Goal: Task Accomplishment & Management: Manage account settings

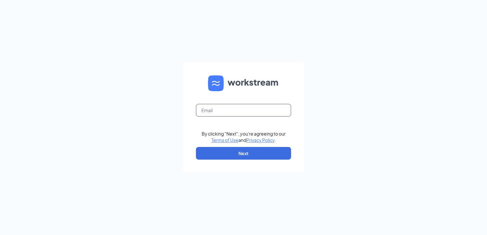
click at [236, 112] on input "text" at bounding box center [243, 110] width 95 height 13
type input "[EMAIL_ADDRESS][DOMAIN_NAME]"
click at [243, 158] on button "Next" at bounding box center [243, 153] width 95 height 13
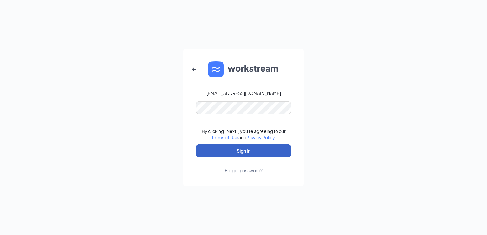
click at [246, 154] on button "Sign In" at bounding box center [243, 150] width 95 height 13
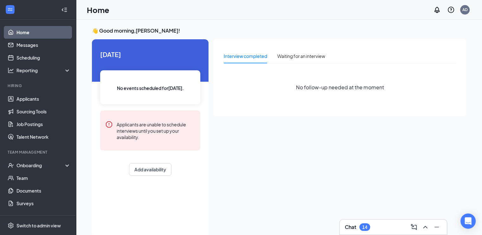
click at [427, 219] on div "Interview completed Waiting for an interview No follow-up needed at the moment" at bounding box center [340, 136] width 253 height 195
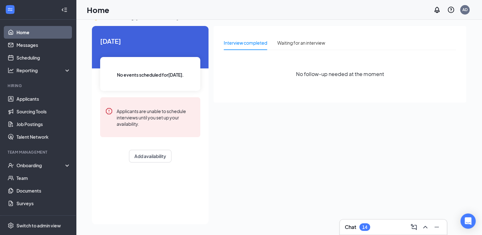
click at [385, 175] on div "Interview completed Waiting for an interview No follow-up needed at the moment" at bounding box center [340, 123] width 253 height 195
click at [33, 102] on link "Applicants" at bounding box center [43, 99] width 54 height 13
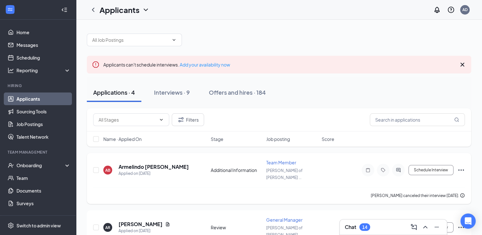
click at [462, 166] on icon "Ellipses" at bounding box center [461, 170] width 8 height 8
click at [460, 167] on icon "Ellipses" at bounding box center [461, 170] width 8 height 8
click at [460, 166] on icon "Ellipses" at bounding box center [461, 170] width 8 height 8
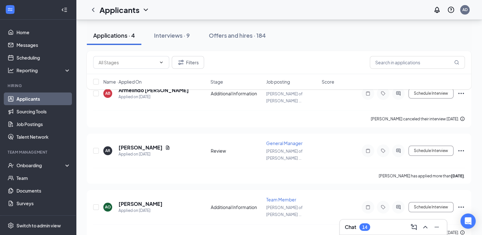
scroll to position [76, 0]
click at [461, 90] on div "Filters Name · Applied On Stage Job posting Score" at bounding box center [279, 73] width 384 height 45
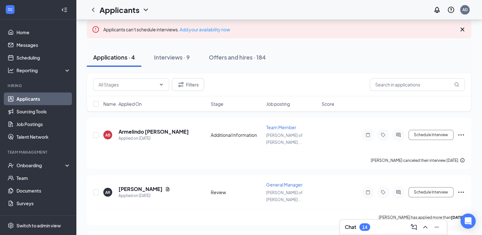
scroll to position [43, 0]
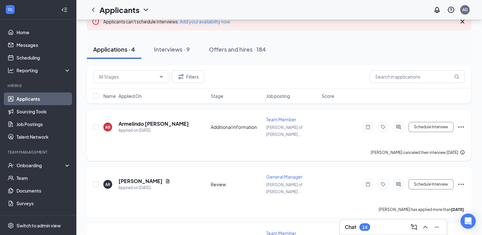
click at [460, 124] on icon "Ellipses" at bounding box center [461, 127] width 8 height 8
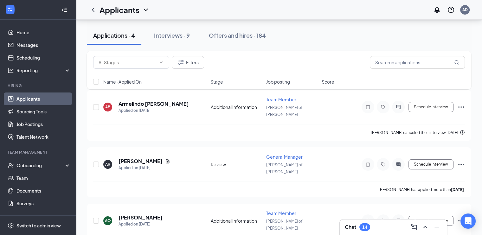
scroll to position [61, 0]
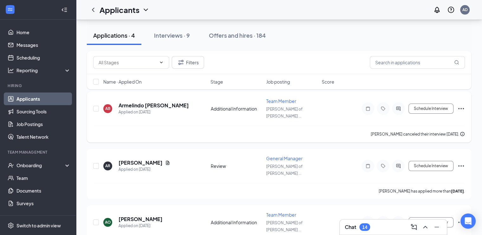
click at [461, 106] on icon "Ellipses" at bounding box center [461, 109] width 8 height 8
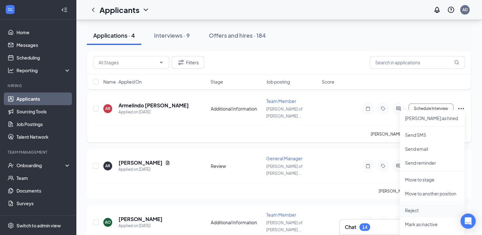
click at [425, 209] on p "Reject" at bounding box center [432, 210] width 54 height 6
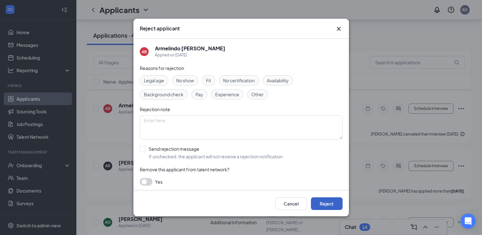
click at [320, 204] on button "Reject" at bounding box center [327, 203] width 32 height 13
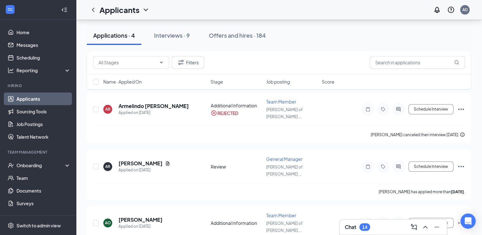
scroll to position [116, 0]
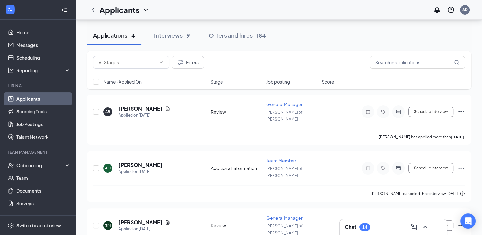
click at [433, 220] on div "Chat 14" at bounding box center [393, 227] width 107 height 15
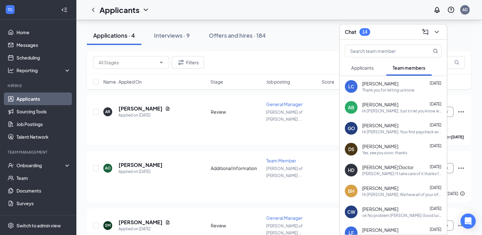
click at [379, 112] on div "Hi Aaron, Just to let you know we are still waiting on the results of your back…" at bounding box center [402, 110] width 80 height 5
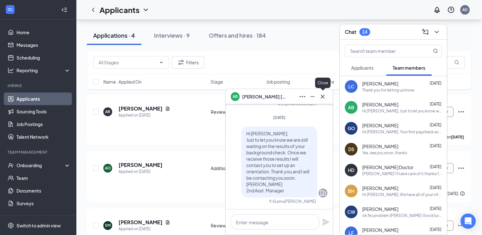
click at [323, 97] on icon "Cross" at bounding box center [323, 96] width 4 height 4
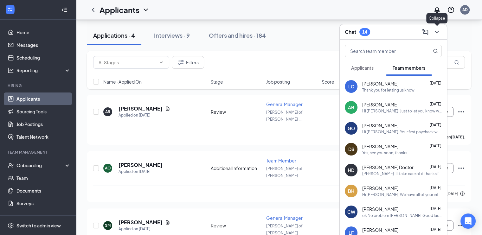
click at [437, 35] on icon "ChevronDown" at bounding box center [437, 32] width 8 height 8
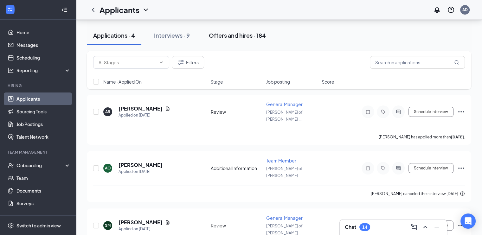
click at [223, 33] on div "Offers and hires · 184" at bounding box center [237, 35] width 57 height 8
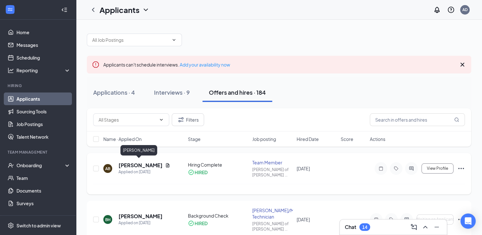
click at [133, 163] on h5 "Aaron Butler" at bounding box center [140, 165] width 44 height 7
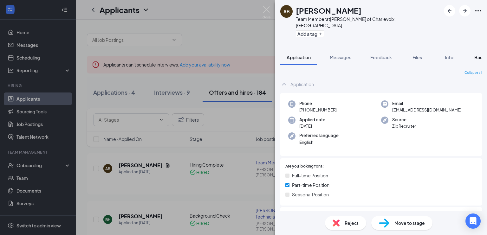
click at [480, 54] on span "Background" at bounding box center [487, 57] width 26 height 6
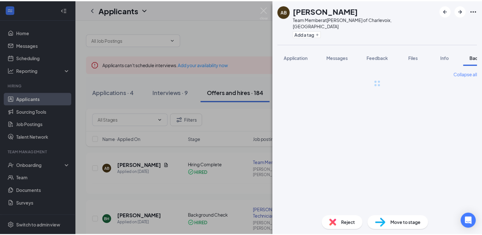
scroll to position [0, 26]
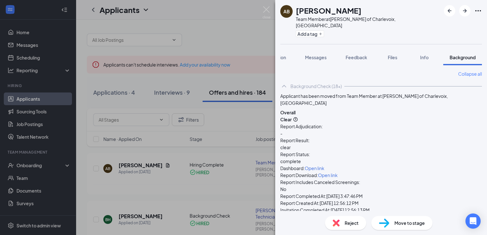
click at [242, 143] on div "AB Aaron Butler Team Member at Culver's of Charlevoix, MI Add a tag Application…" at bounding box center [243, 117] width 487 height 235
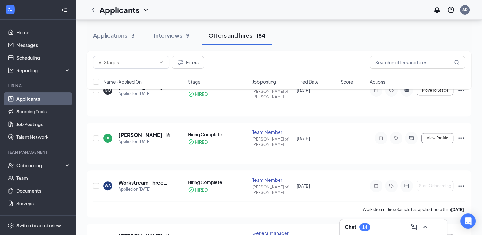
scroll to position [389, 0]
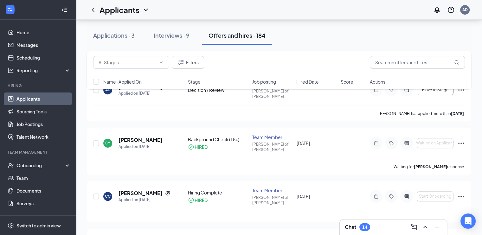
click at [412, 220] on div "Chat 14" at bounding box center [393, 227] width 107 height 15
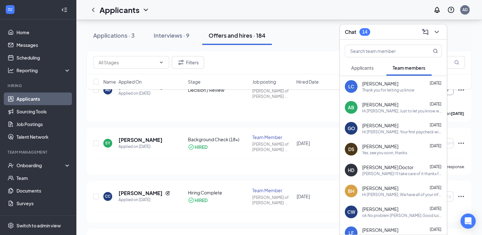
click at [388, 111] on div "Hi Aaron, Just to let you know we are still waiting on the results of your back…" at bounding box center [402, 110] width 80 height 5
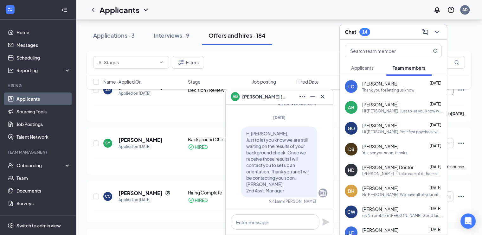
click at [388, 111] on div "Hi Aaron, Just to let you know we are still waiting on the results of your back…" at bounding box center [402, 110] width 80 height 5
click at [288, 219] on textarea at bounding box center [275, 221] width 89 height 15
type textarea "Hi Aaari"
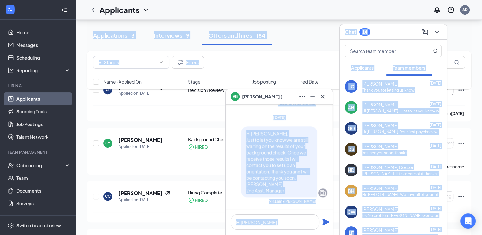
drag, startPoint x: 280, startPoint y: 95, endPoint x: 285, endPoint y: 58, distance: 36.8
click at [285, 58] on div "AB Aaron Butler AB Aaron Butler Team member Team Member • Culver's of Charlevoi…" at bounding box center [279, 215] width 406 height 1169
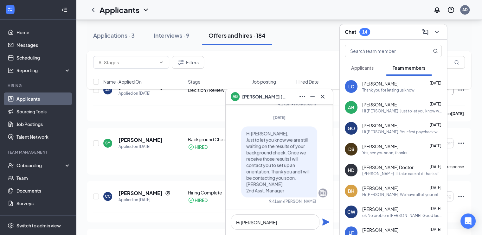
click at [285, 58] on div "Filters" at bounding box center [279, 62] width 372 height 13
click at [324, 97] on icon "Cross" at bounding box center [323, 97] width 8 height 8
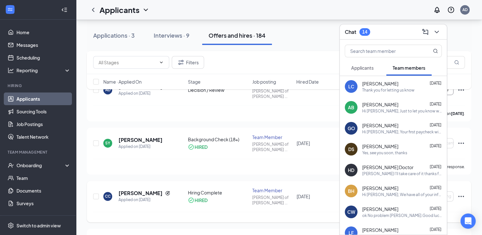
click at [257, 187] on div "CC Curtis Chiles Applied on Jun 15 Hiring Complete HIRED Team Member Culver's o…" at bounding box center [279, 199] width 372 height 25
click at [393, 110] on div "Hi Aaron, Just to let you know we are still waiting on the results of your back…" at bounding box center [402, 110] width 80 height 5
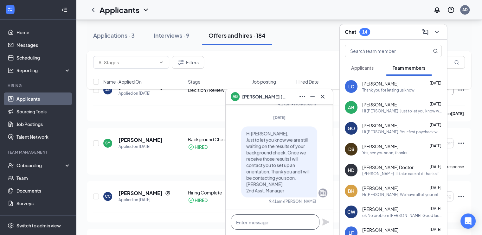
click at [276, 222] on textarea at bounding box center [275, 221] width 89 height 15
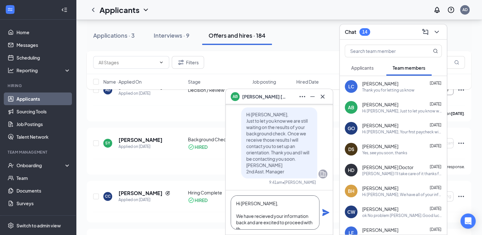
scroll to position [6, 0]
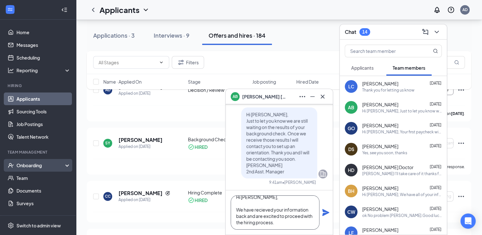
type textarea "Hi Aaron, We have recieved your information back and are excited to proceed wit…"
click at [32, 165] on div "Onboarding" at bounding box center [40, 165] width 49 height 6
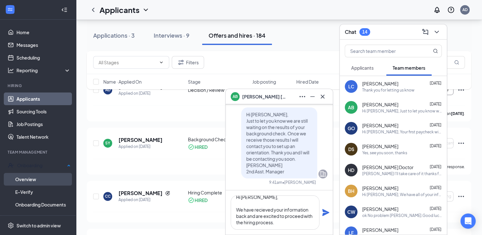
click at [29, 177] on link "Overview" at bounding box center [42, 179] width 55 height 13
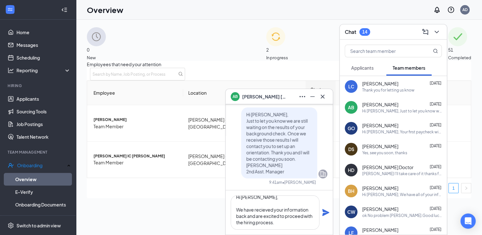
click at [288, 40] on div "2 In progress" at bounding box center [277, 44] width 22 height 34
click at [120, 159] on span "Aaron IC Butler" at bounding box center [135, 156] width 85 height 6
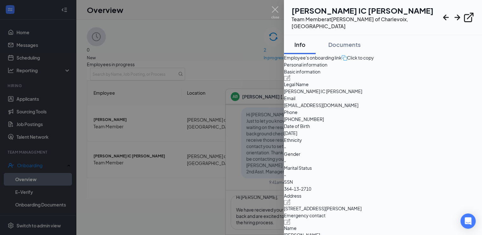
click at [166, 164] on div at bounding box center [241, 117] width 482 height 235
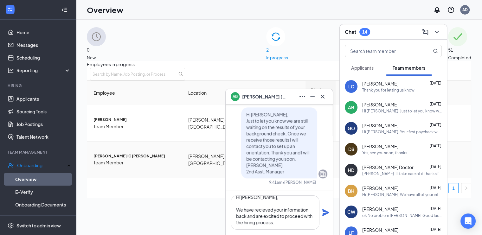
click at [166, 159] on span "Aaron IC Butler" at bounding box center [135, 156] width 85 height 6
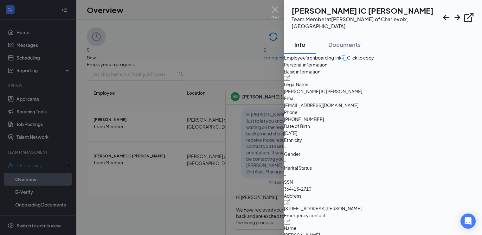
click at [166, 130] on div at bounding box center [241, 117] width 482 height 235
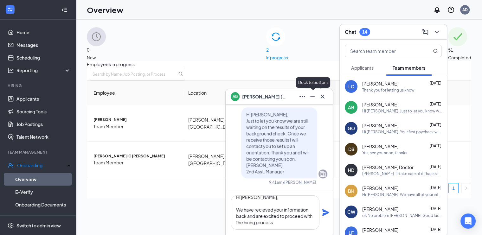
click at [313, 95] on icon "Minimize" at bounding box center [313, 97] width 8 height 8
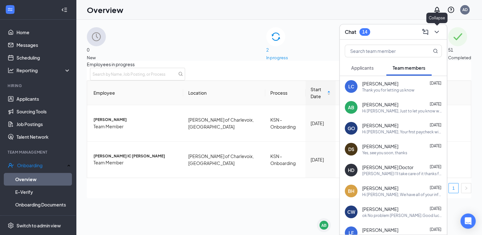
click at [435, 35] on icon "ChevronDown" at bounding box center [437, 32] width 8 height 8
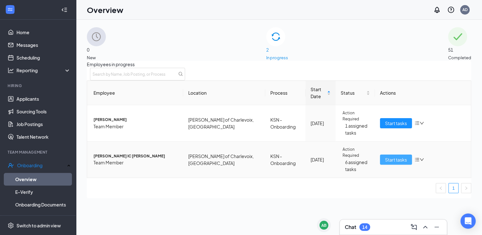
click at [387, 163] on span "Start tasks" at bounding box center [396, 159] width 22 height 7
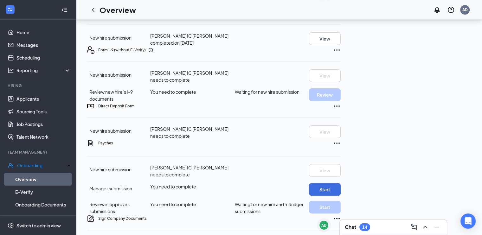
scroll to position [139, 0]
click at [319, 221] on div "AB" at bounding box center [321, 227] width 9 height 18
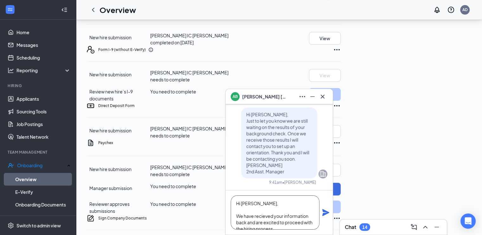
click at [300, 225] on textarea "Hi Aaron, We have recieved your information back and are excited to proceed wit…" at bounding box center [275, 212] width 89 height 34
click at [285, 227] on textarea "Hi Aaron, We have recieved your information back and are excited to proceed wit…" at bounding box center [275, 212] width 89 height 34
click at [315, 221] on textarea "Hi Aaron, We have recieved your information back and are excited to proceed wit…" at bounding box center [275, 212] width 89 height 34
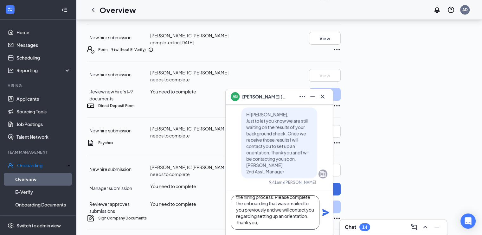
type textarea "Hi Aaron, We have recieved your information back and are excited to proceed wit…"
click at [324, 215] on icon "Plane" at bounding box center [325, 212] width 7 height 7
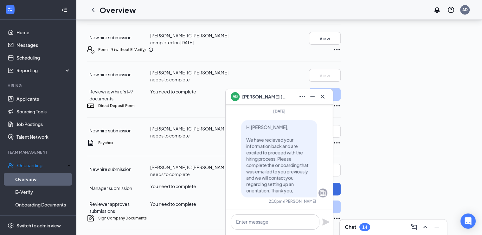
scroll to position [0, 0]
click at [325, 95] on icon "Cross" at bounding box center [323, 97] width 8 height 8
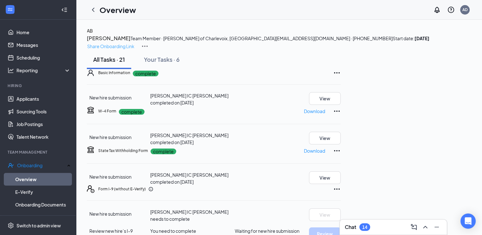
click at [134, 43] on p "Share Onboarding Link" at bounding box center [110, 46] width 47 height 7
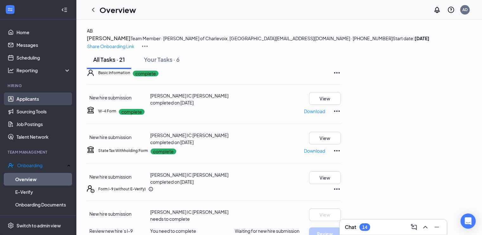
click at [33, 98] on link "Applicants" at bounding box center [43, 99] width 54 height 13
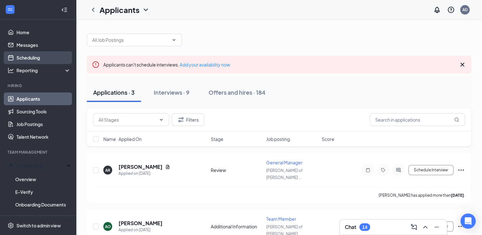
click at [32, 55] on link "Scheduling" at bounding box center [43, 57] width 54 height 13
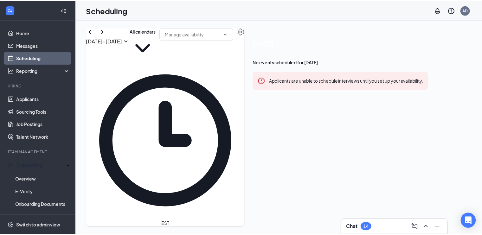
scroll to position [828, 0]
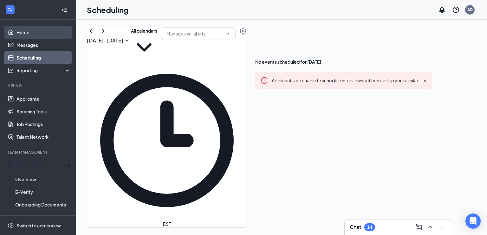
click at [27, 31] on link "Home" at bounding box center [43, 32] width 54 height 13
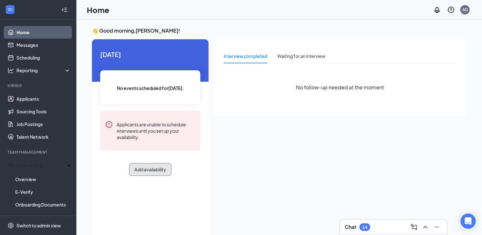
click at [156, 173] on button "Add availability" at bounding box center [150, 169] width 42 height 13
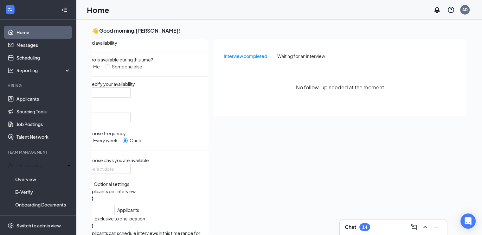
scroll to position [3, 0]
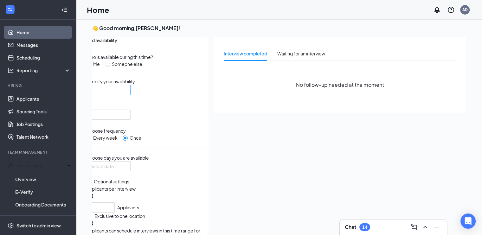
click at [131, 95] on div at bounding box center [108, 90] width 44 height 10
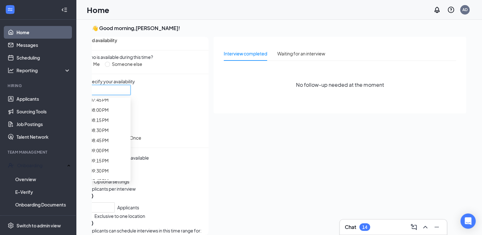
scroll to position [811, 0]
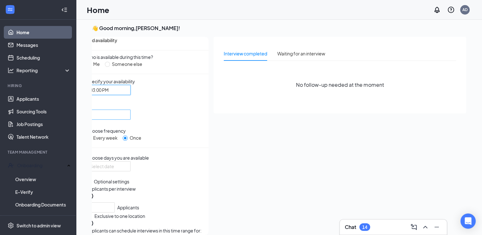
click at [131, 112] on div at bounding box center [108, 115] width 44 height 10
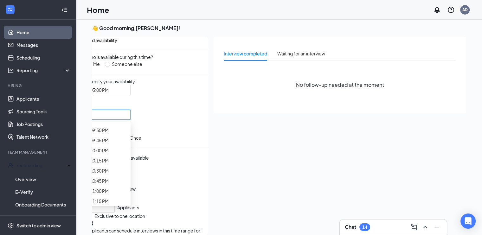
scroll to position [874, 0]
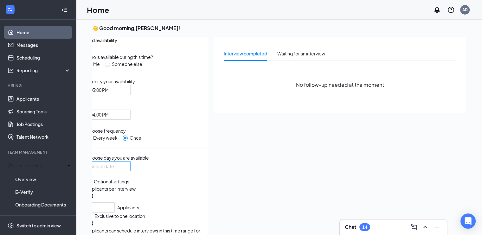
click at [127, 170] on div at bounding box center [108, 166] width 37 height 7
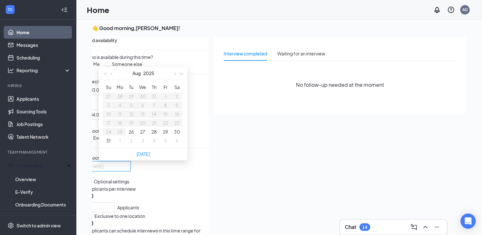
click at [143, 135] on button "27" at bounding box center [142, 131] width 5 height 7
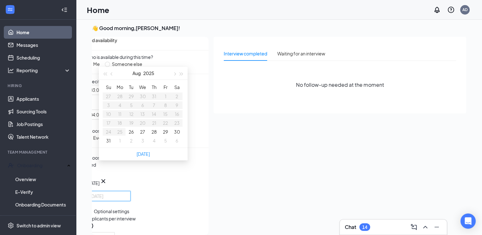
click at [178, 135] on button "30" at bounding box center [177, 131] width 6 height 7
type input "2025-08-31"
click at [107, 144] on button "31" at bounding box center [108, 140] width 4 height 7
